Goal: Task Accomplishment & Management: Manage account settings

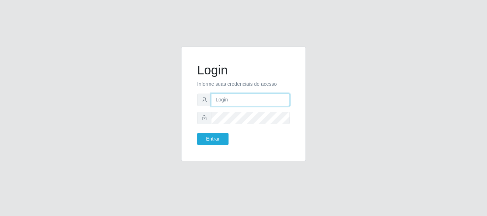
click at [233, 104] on input "text" at bounding box center [250, 100] width 79 height 12
type input "[EMAIL_ADDRESS][DOMAIN_NAME]"
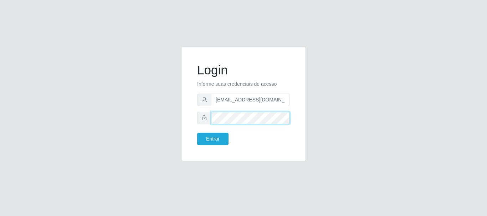
click at [197, 133] on button "Entrar" at bounding box center [212, 139] width 31 height 12
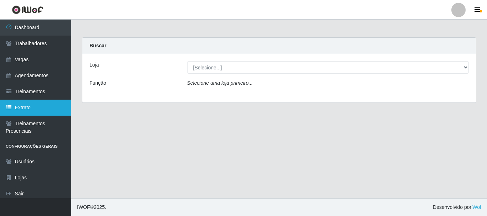
click at [41, 103] on link "Extrato" at bounding box center [35, 108] width 71 height 16
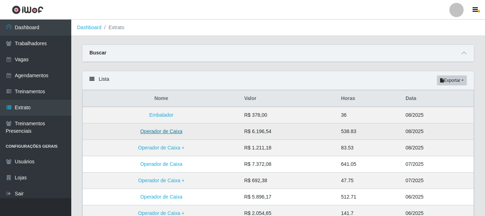
click at [177, 133] on link "Operador de Caixa" at bounding box center [161, 132] width 42 height 6
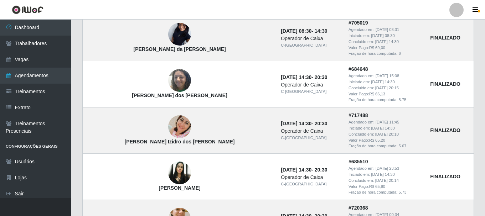
scroll to position [463, 0]
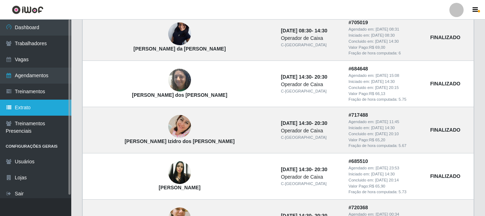
click at [44, 111] on link "Extrato" at bounding box center [35, 108] width 71 height 16
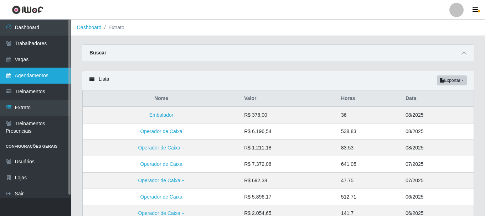
click at [45, 76] on link "Agendamentos" at bounding box center [35, 76] width 71 height 16
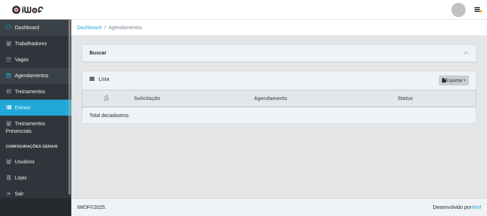
click at [27, 110] on link "Extrato" at bounding box center [35, 108] width 71 height 16
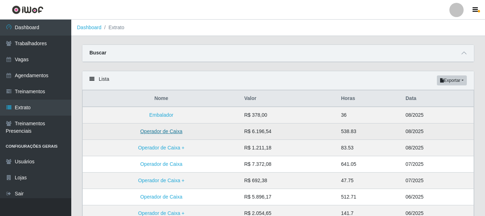
click at [167, 133] on link "Operador de Caixa" at bounding box center [161, 132] width 42 height 6
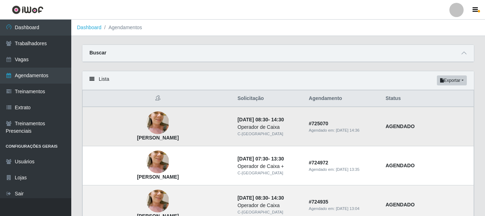
scroll to position [36, 0]
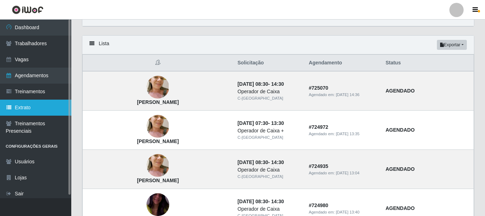
click at [27, 107] on link "Extrato" at bounding box center [35, 108] width 71 height 16
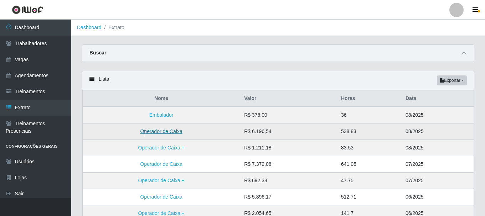
click at [174, 134] on link "Operador de Caixa" at bounding box center [161, 132] width 42 height 6
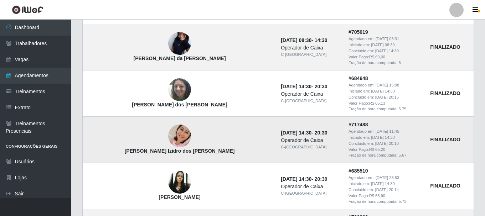
scroll to position [535, 0]
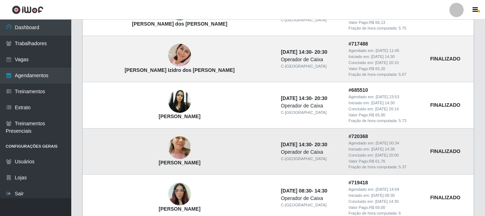
click at [222, 145] on td "[PERSON_NAME]" at bounding box center [180, 152] width 194 height 46
click at [168, 146] on img at bounding box center [179, 148] width 23 height 43
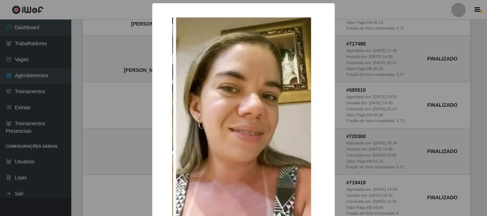
click at [381, 117] on div "× [PERSON_NAME] OK Cancel" at bounding box center [243, 108] width 487 height 216
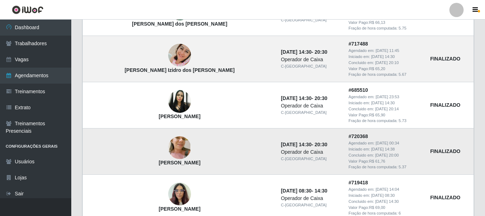
click at [375, 154] on time "[DATE] 20:00" at bounding box center [387, 155] width 24 height 4
drag, startPoint x: 429, startPoint y: 139, endPoint x: 433, endPoint y: 145, distance: 7.6
click at [430, 140] on td "FINALIZADO" at bounding box center [450, 152] width 48 height 46
click at [437, 153] on strong "FINALIZADO" at bounding box center [445, 152] width 30 height 6
click at [284, 154] on div "Operador de Caixa" at bounding box center [310, 152] width 59 height 7
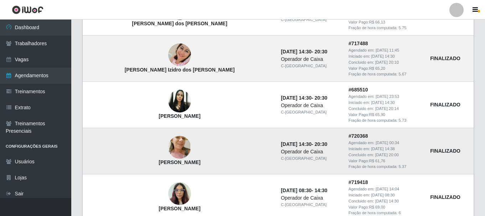
scroll to position [635, 0]
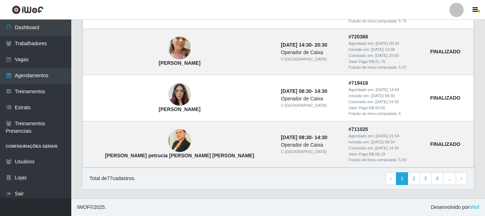
click at [415, 185] on div "Total de 77 cadastros. ‹ Previous 1 2 3 4 ... › Next" at bounding box center [278, 179] width 392 height 22
click at [415, 183] on link "2" at bounding box center [414, 179] width 12 height 13
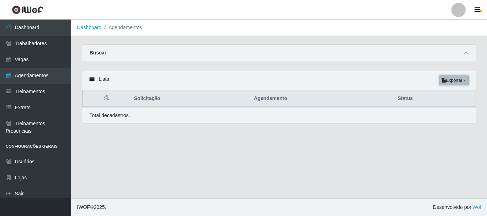
click at [449, 85] on button "Exportar" at bounding box center [454, 81] width 30 height 10
click at [427, 97] on button "PDF" at bounding box center [441, 94] width 56 height 15
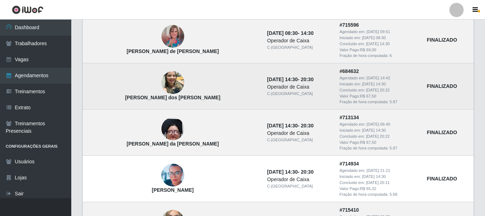
scroll to position [570, 0]
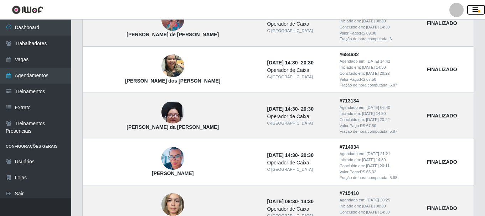
click at [475, 10] on icon "button" at bounding box center [475, 10] width 5 height 6
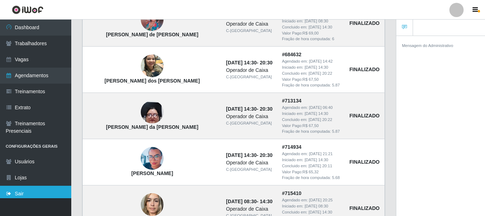
click at [21, 197] on link "Sair" at bounding box center [35, 194] width 71 height 16
